Goal: Task Accomplishment & Management: Complete application form

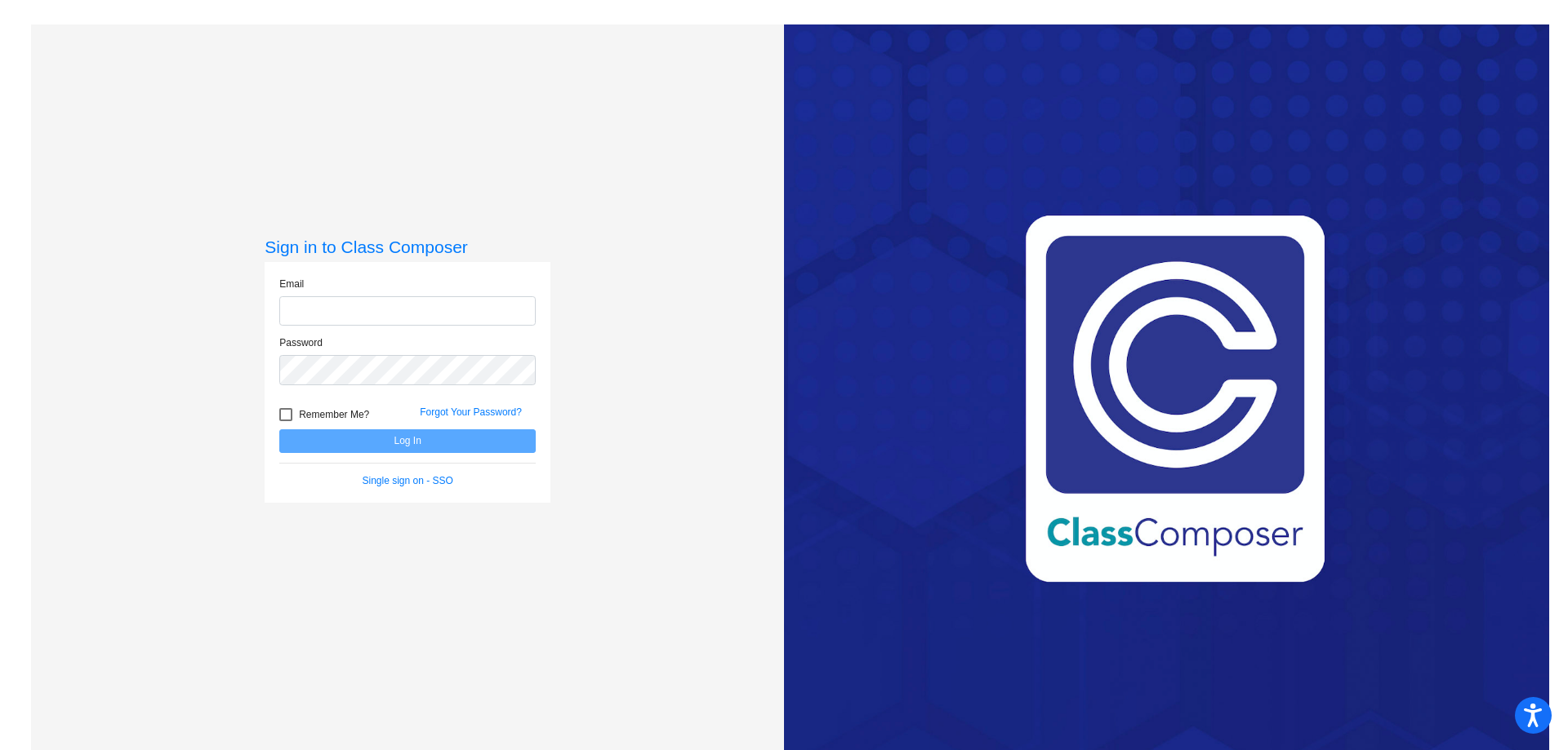
drag, startPoint x: 0, startPoint y: 0, endPoint x: 359, endPoint y: 303, distance: 469.8
click at [359, 303] on input "email" at bounding box center [408, 311] width 257 height 30
type input "[EMAIL_ADDRESS][DOMAIN_NAME]"
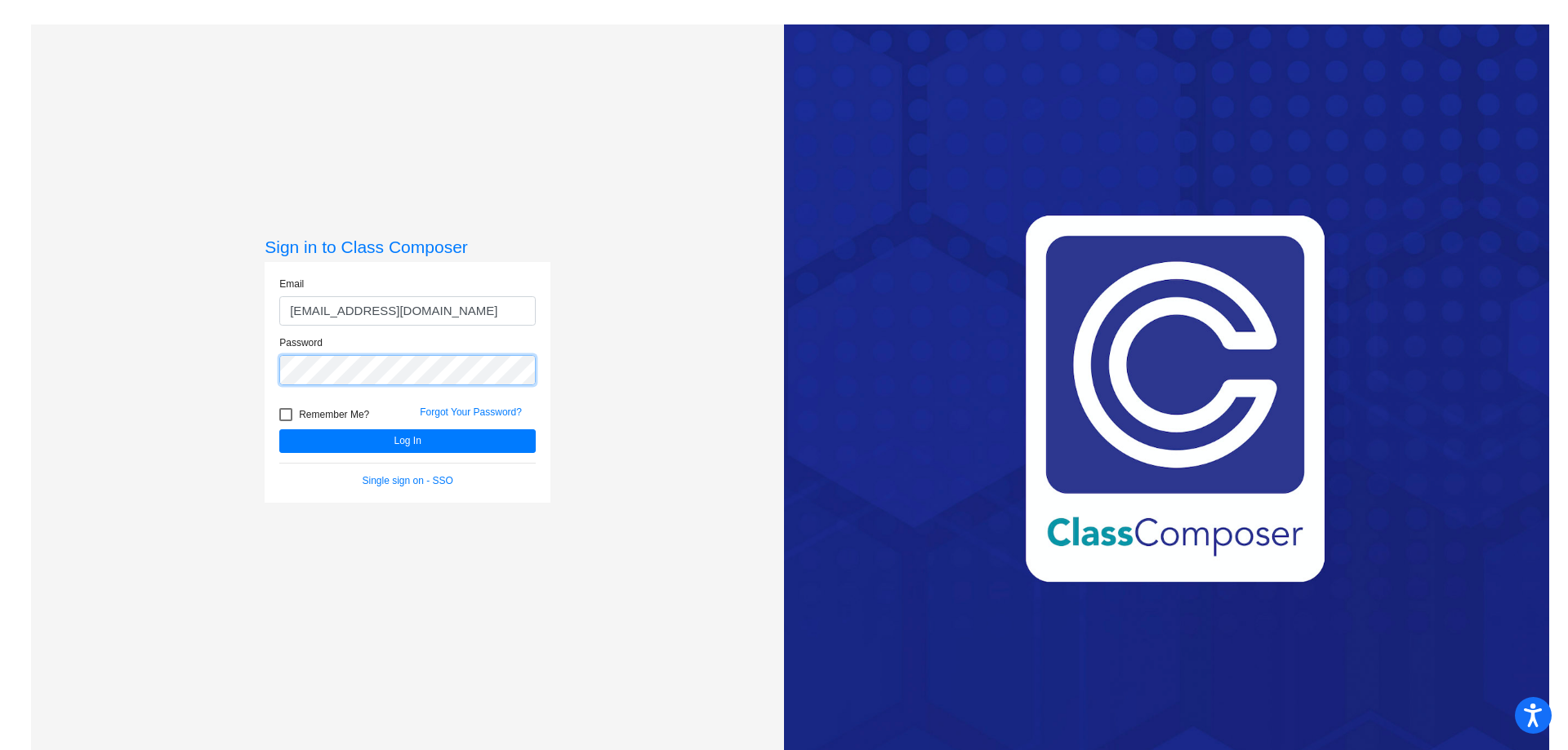
click at [279, 429] on button "Log In" at bounding box center [408, 441] width 257 height 24
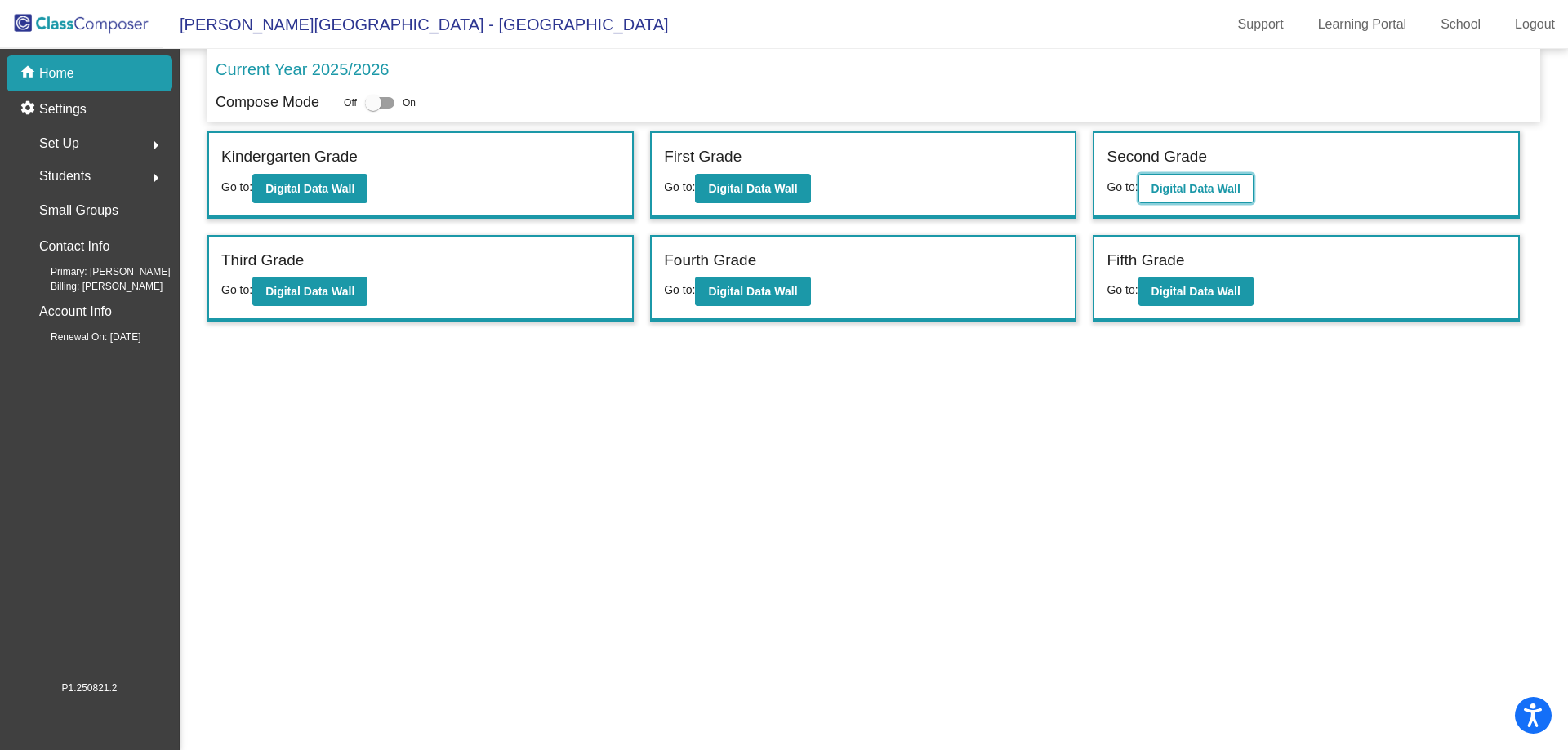
click at [1176, 184] on b "Digital Data Wall" at bounding box center [1195, 189] width 89 height 13
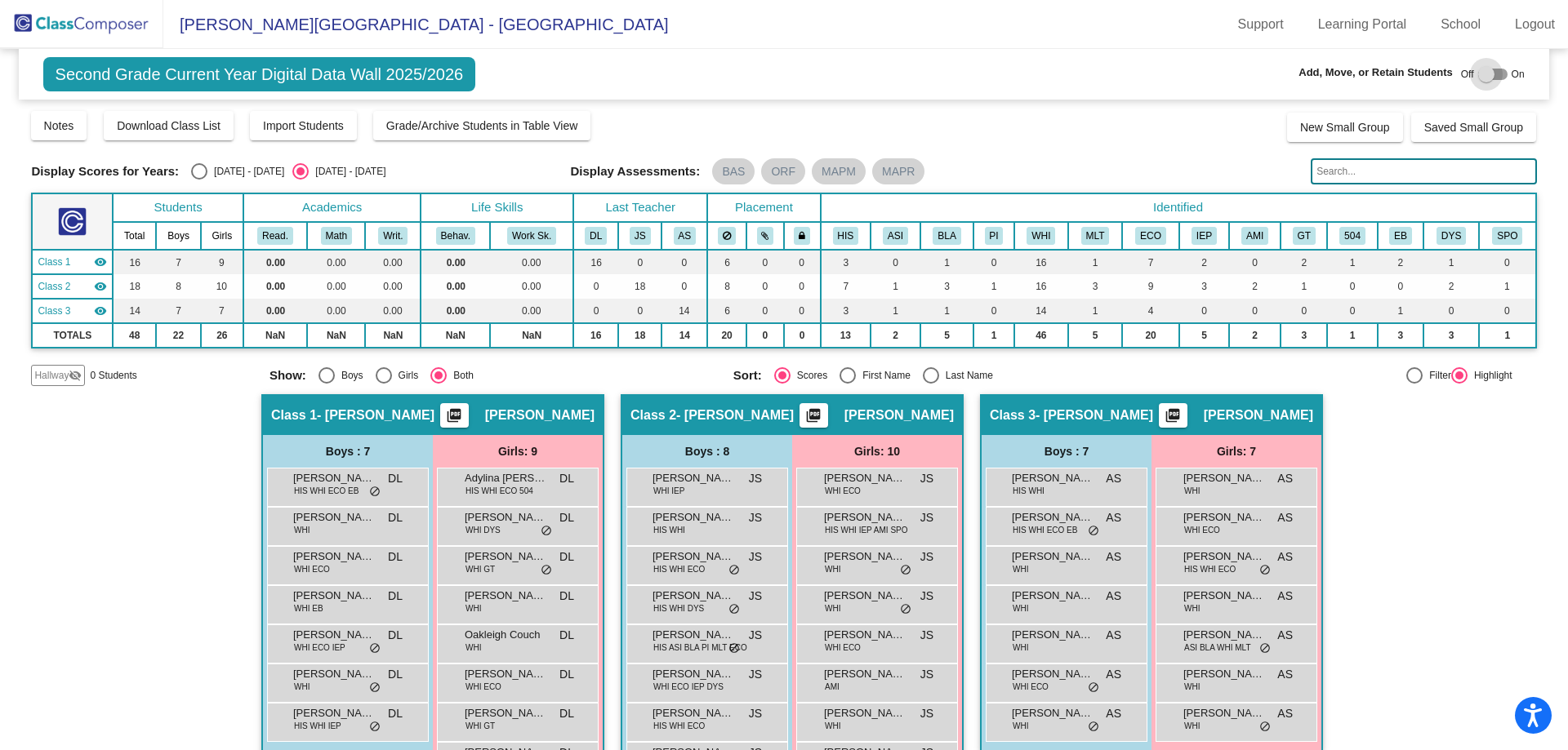
click at [1478, 73] on div at bounding box center [1486, 74] width 16 height 16
checkbox input "true"
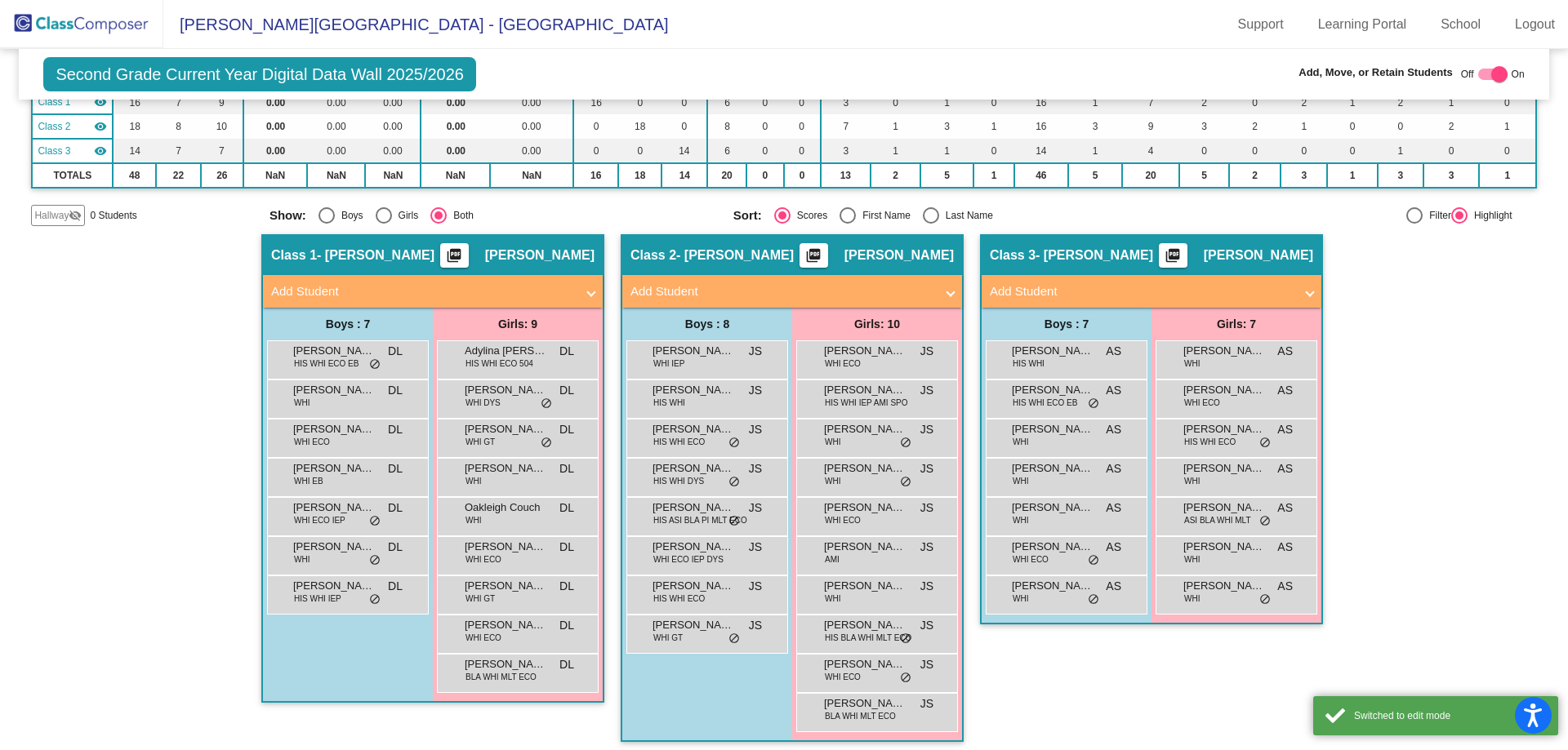
scroll to position [163, 0]
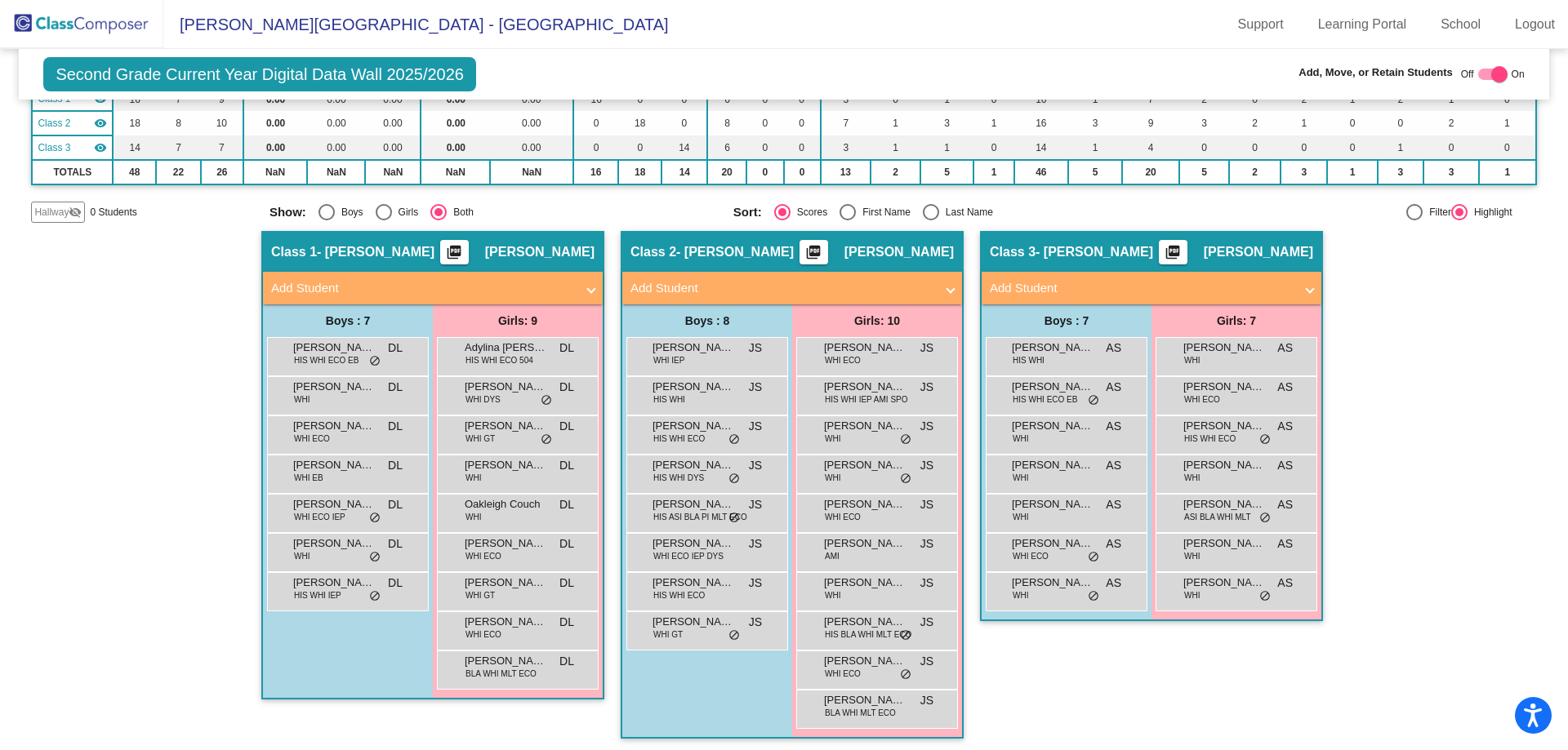
click at [1139, 277] on mat-expansion-panel-header "Add Student" at bounding box center [1151, 288] width 340 height 33
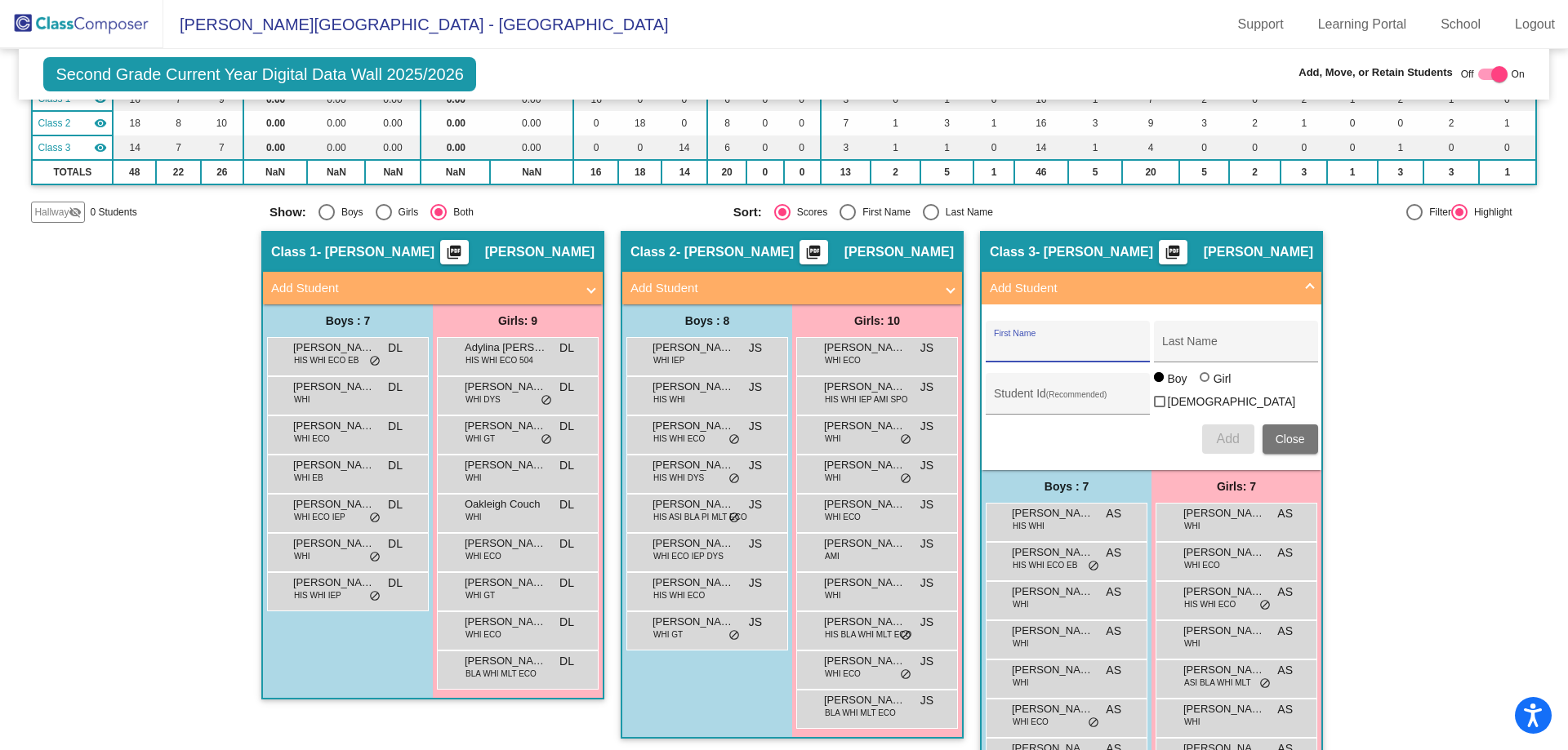
click at [1070, 352] on input "First Name" at bounding box center [1067, 348] width 147 height 13
type input "Paisley"
type input "Golden"
type input "957397"
click at [1203, 382] on div at bounding box center [1205, 377] width 9 height 9
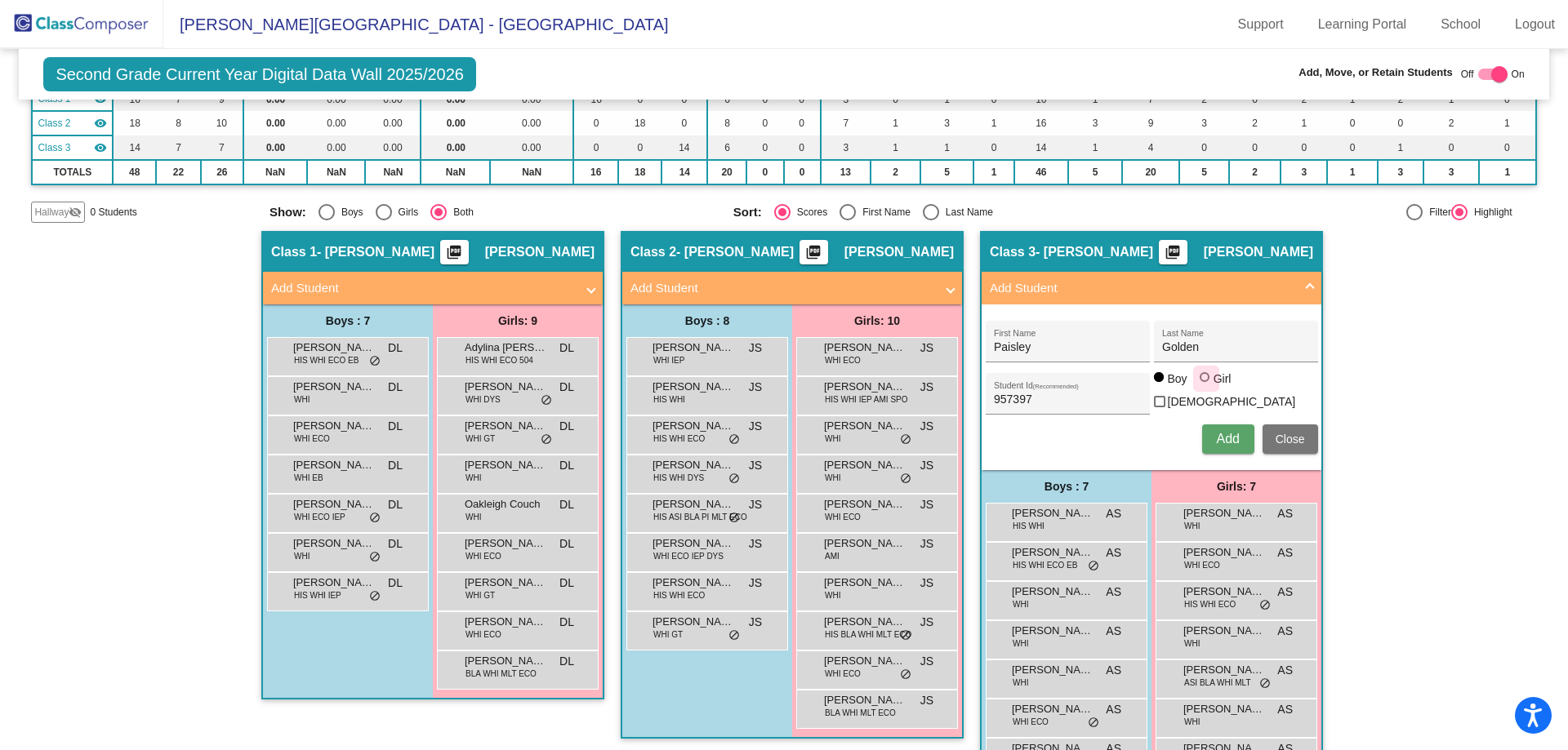
click at [1206, 386] on input "Girl" at bounding box center [1206, 386] width 1 height 1
radio input "true"
click at [1230, 432] on span "Add" at bounding box center [1227, 439] width 23 height 14
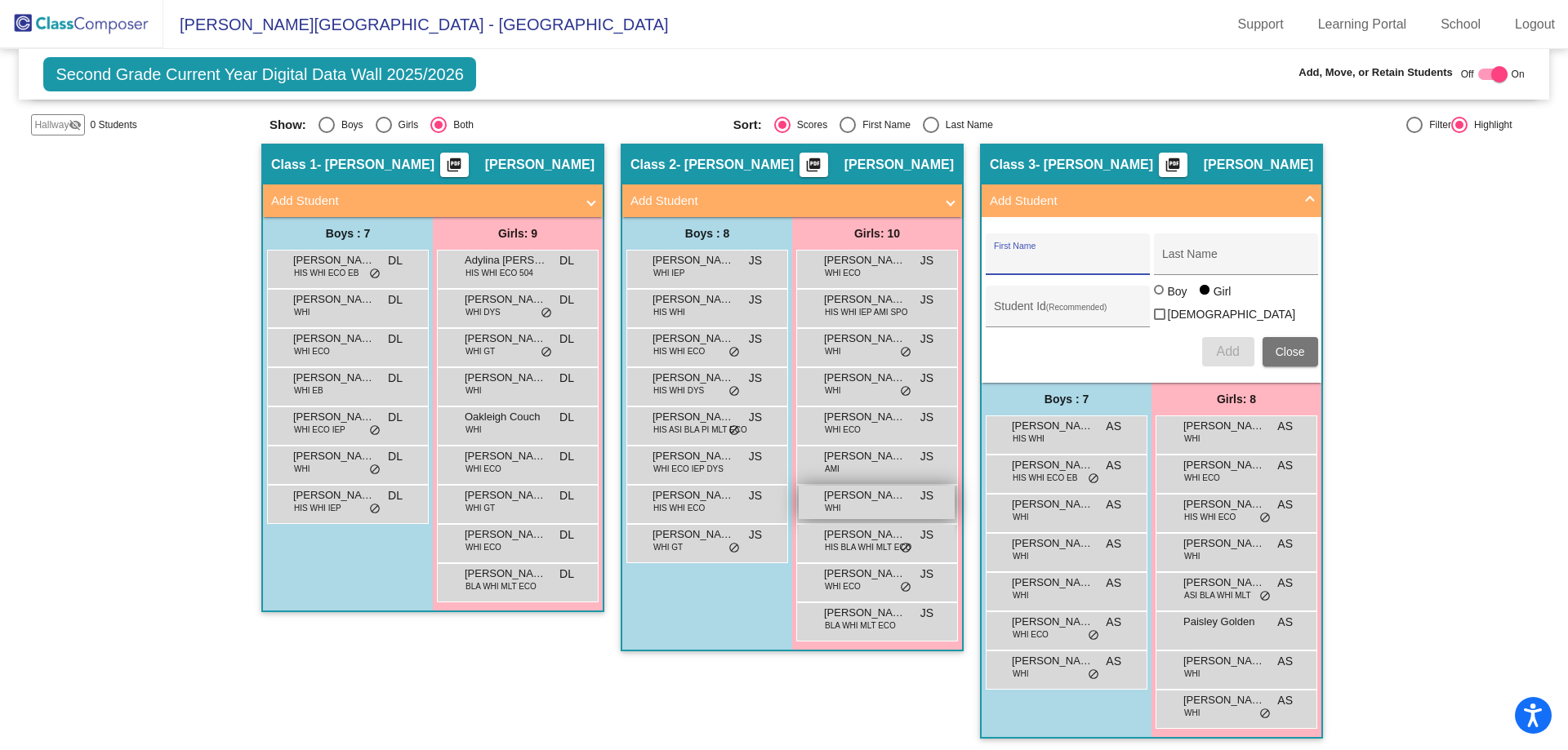
scroll to position [252, 0]
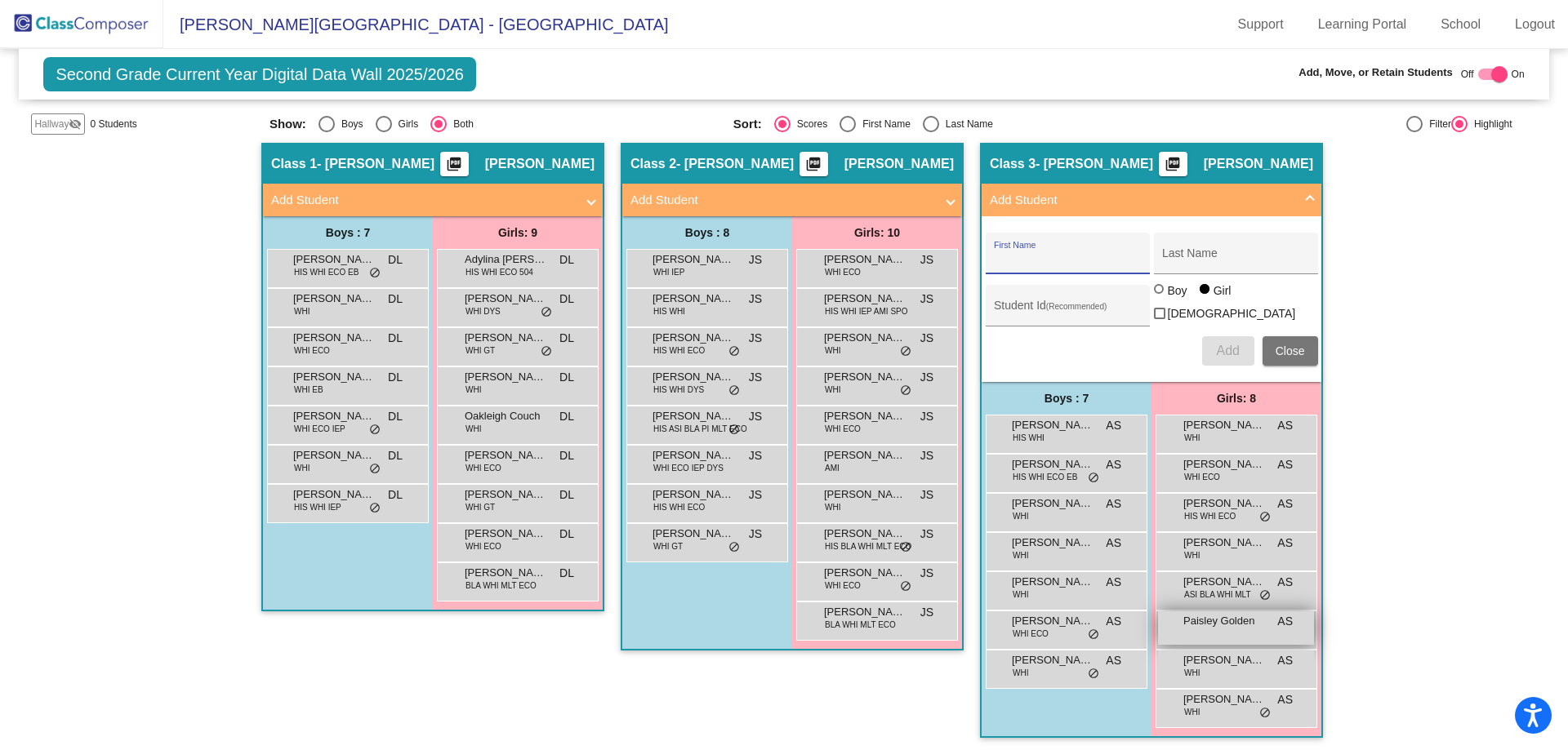
click at [1262, 622] on div "Paisley Golden AS lock do_not_disturb_alt" at bounding box center [1235, 627] width 156 height 33
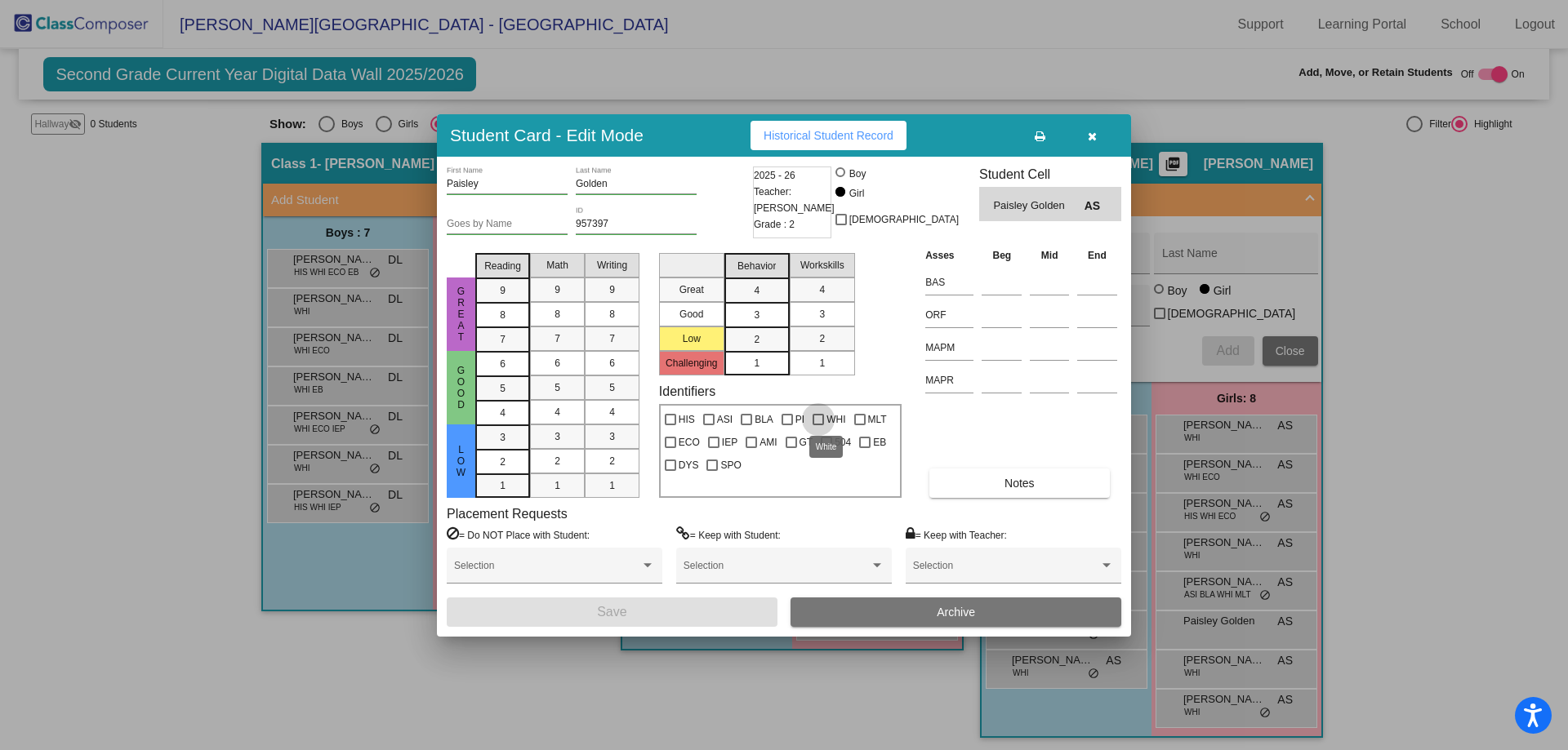
click at [817, 420] on div at bounding box center [818, 420] width 11 height 11
click at [817, 425] on input "WHI" at bounding box center [817, 425] width 1 height 1
checkbox input "true"
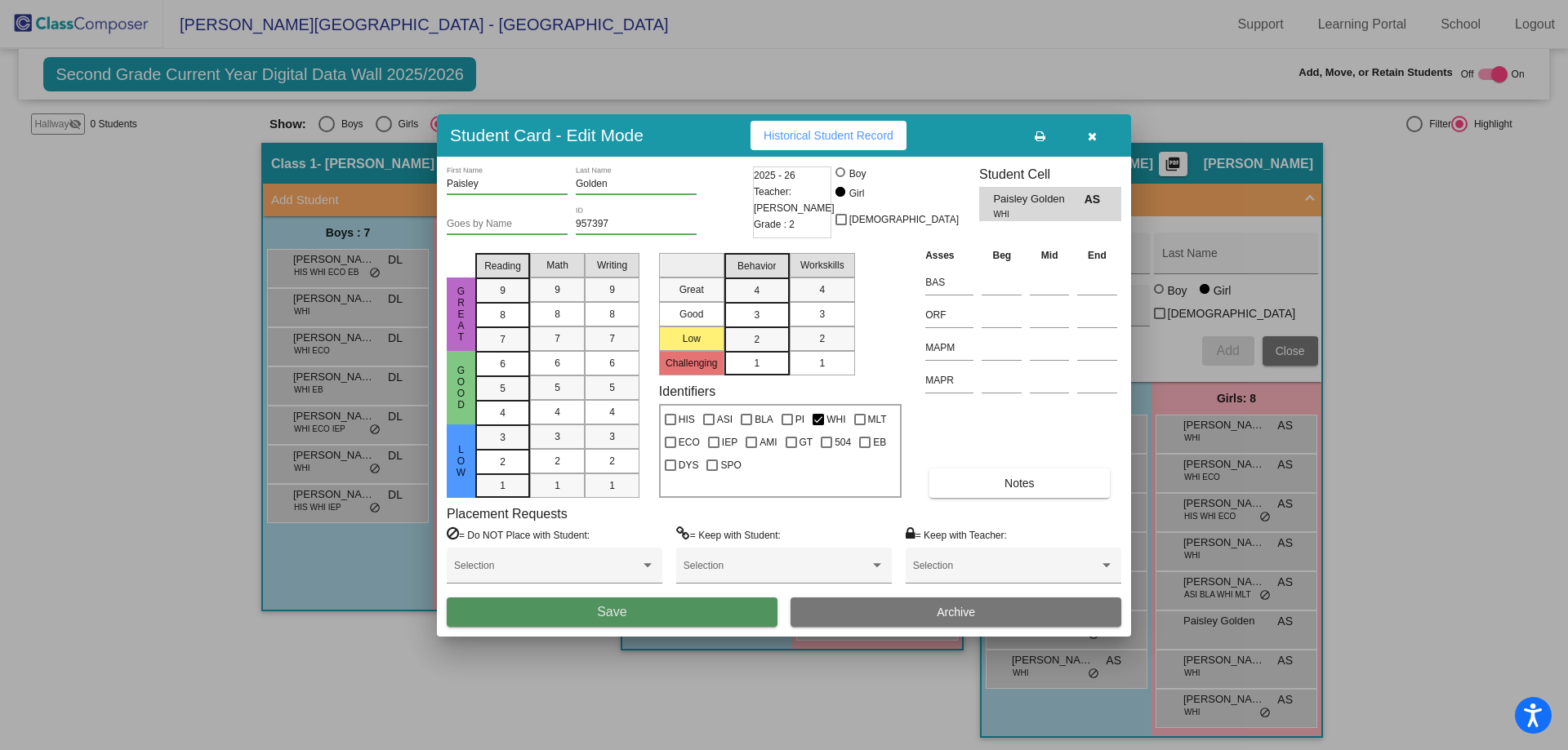
click at [592, 608] on button "Save" at bounding box center [611, 612] width 331 height 29
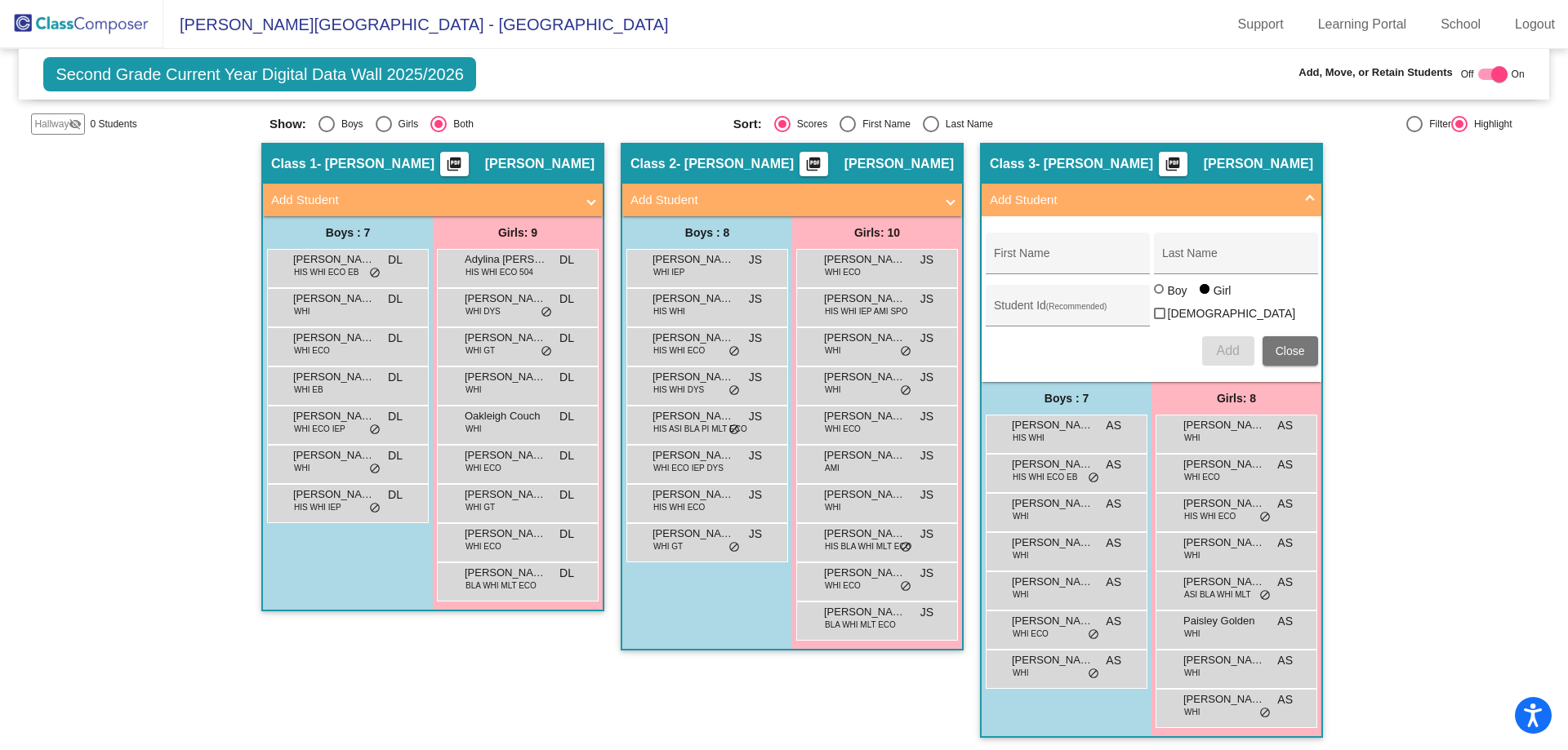
click at [1278, 344] on span "Close" at bounding box center [1290, 351] width 29 height 13
